Goal: Navigation & Orientation: Find specific page/section

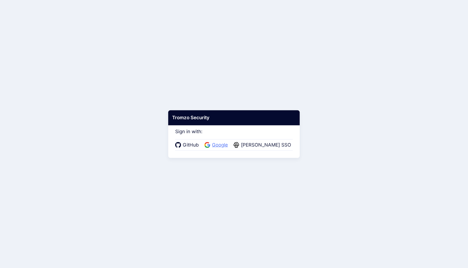
click at [225, 145] on span "Google" at bounding box center [219, 144] width 19 height 7
